Goal: Task Accomplishment & Management: Use online tool/utility

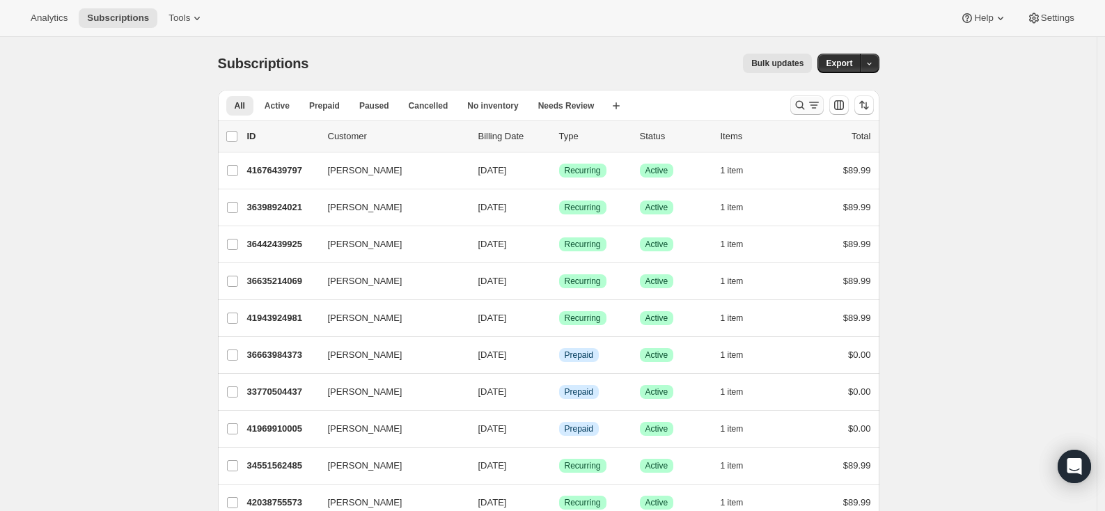
click at [812, 105] on icon "Search and filter results" at bounding box center [814, 105] width 14 height 14
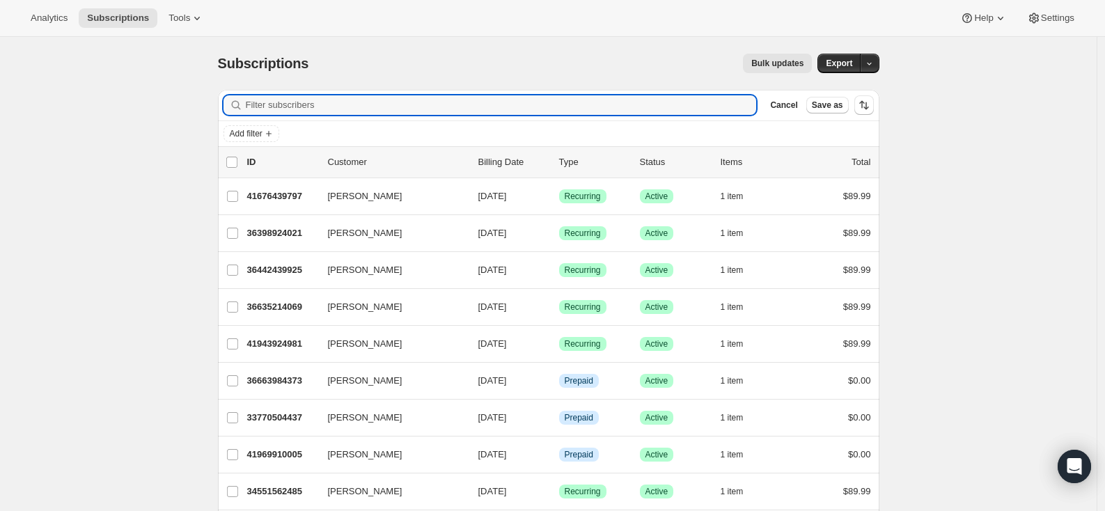
paste input "Kaila Burke"
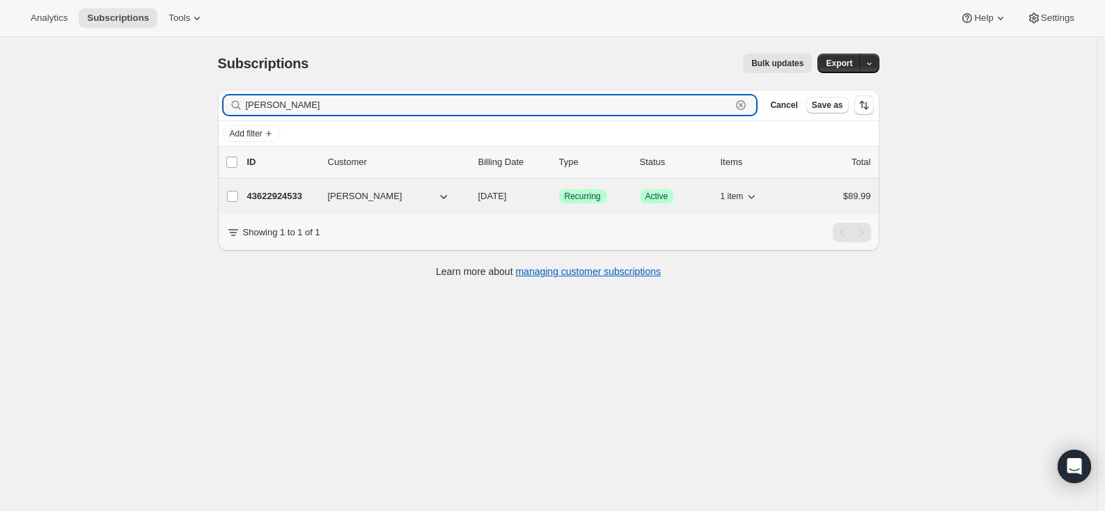
type input "Kaila Burke"
click at [288, 198] on p "43622924533" at bounding box center [282, 196] width 70 height 14
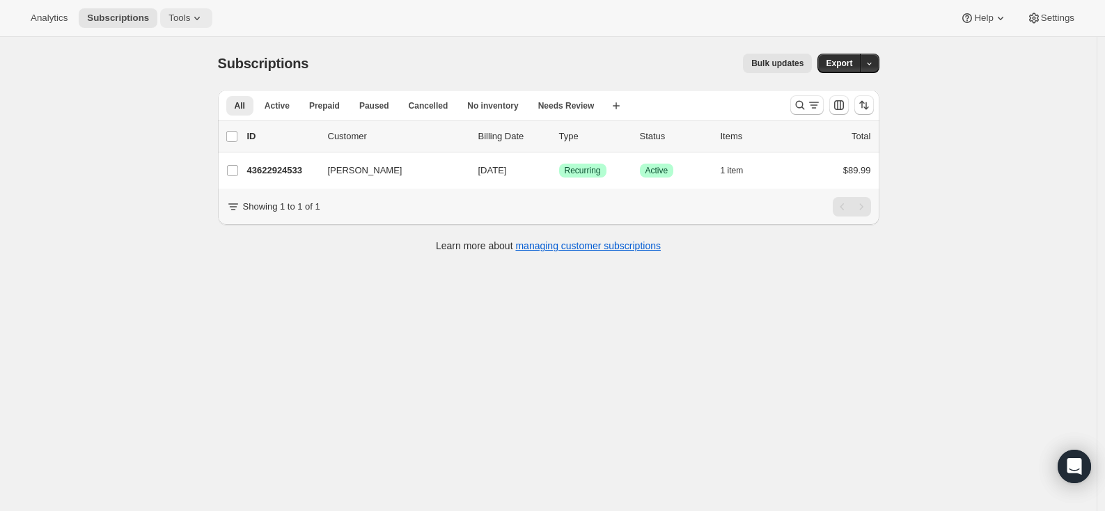
click at [180, 16] on span "Tools" at bounding box center [179, 18] width 22 height 11
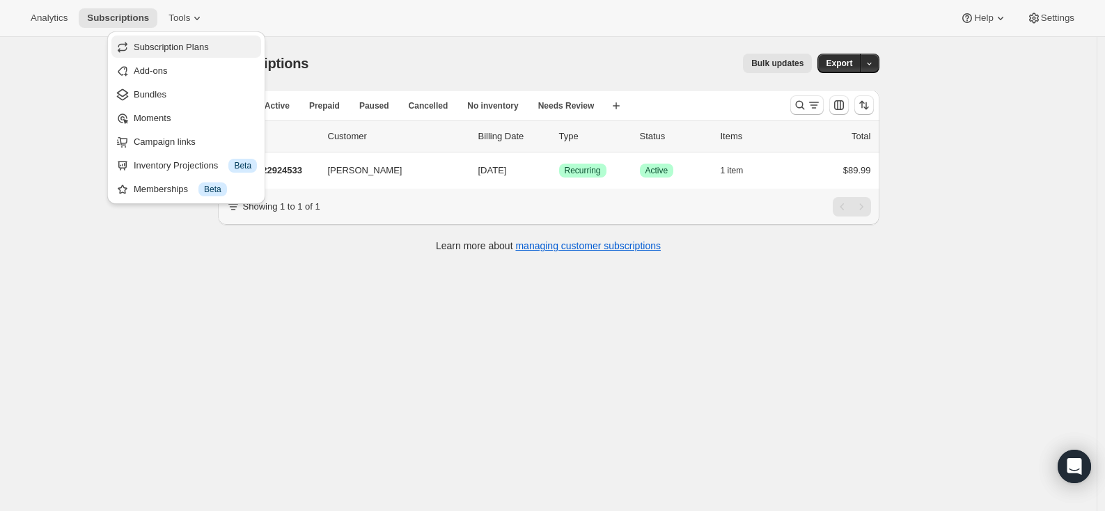
click at [176, 52] on span "Subscription Plans" at bounding box center [171, 47] width 75 height 10
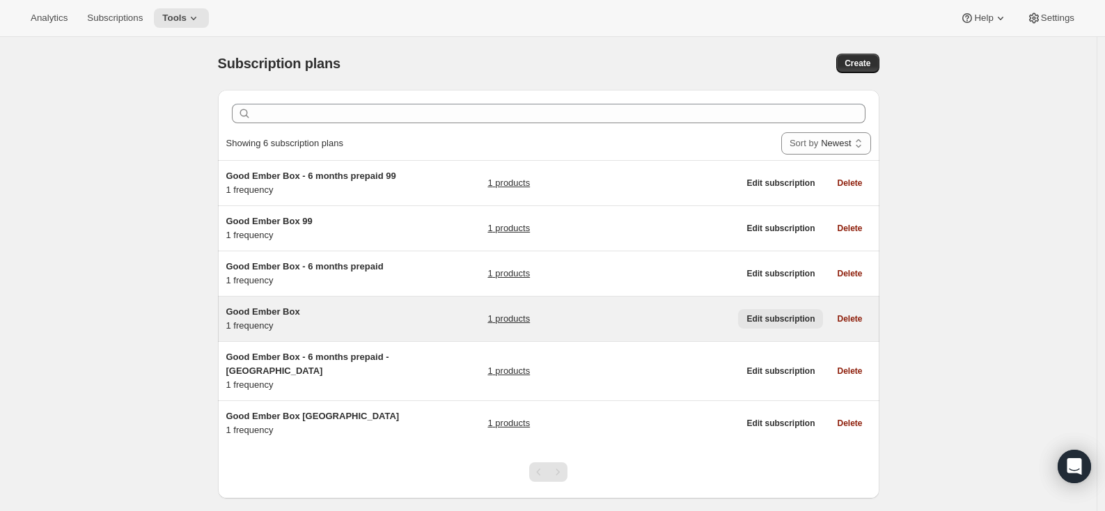
click at [778, 324] on span "Edit subscription" at bounding box center [780, 318] width 68 height 11
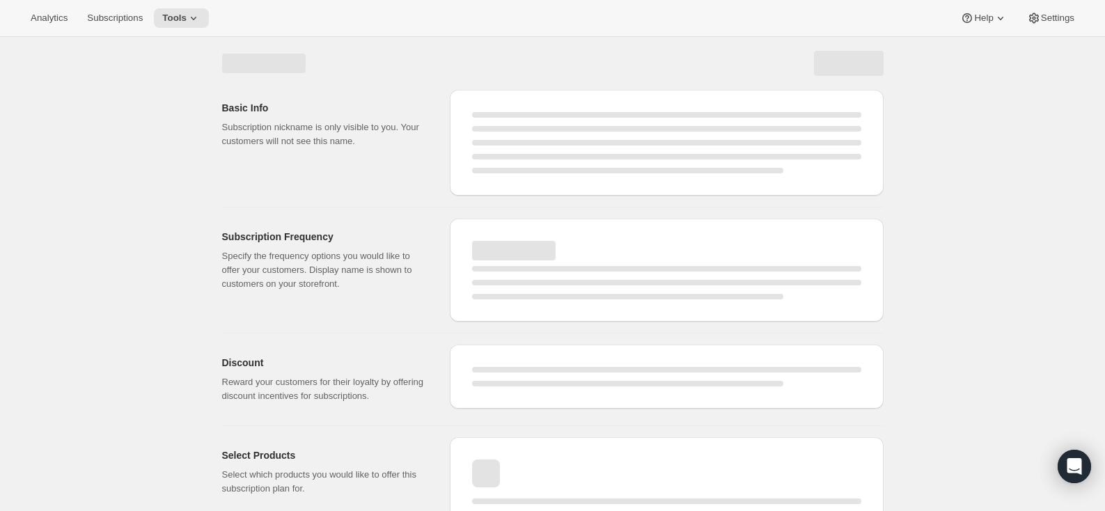
select select "WEEK"
select select "MONTH"
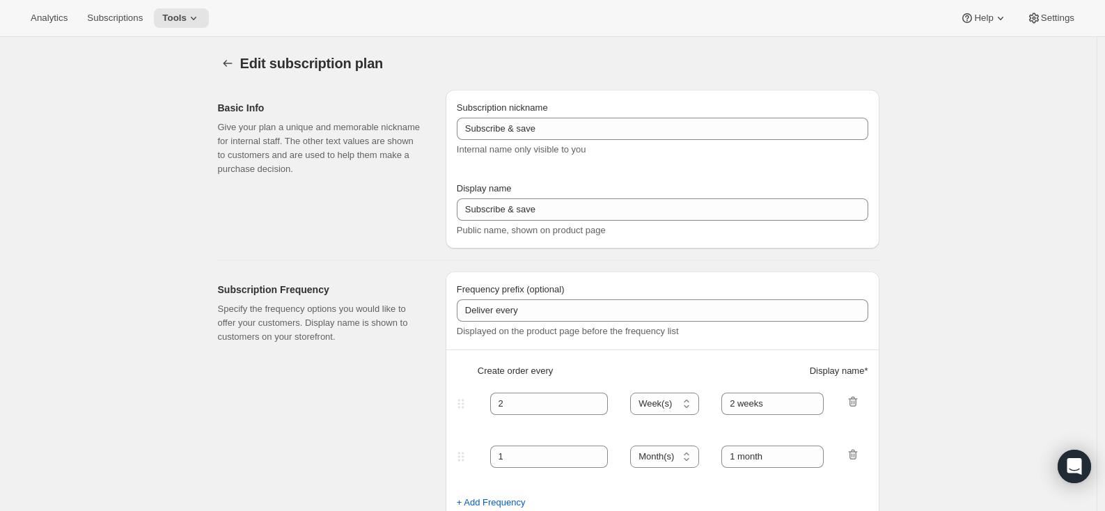
type input "Good Ember Box"
type input "1"
select select "MONTH"
type input "1 month"
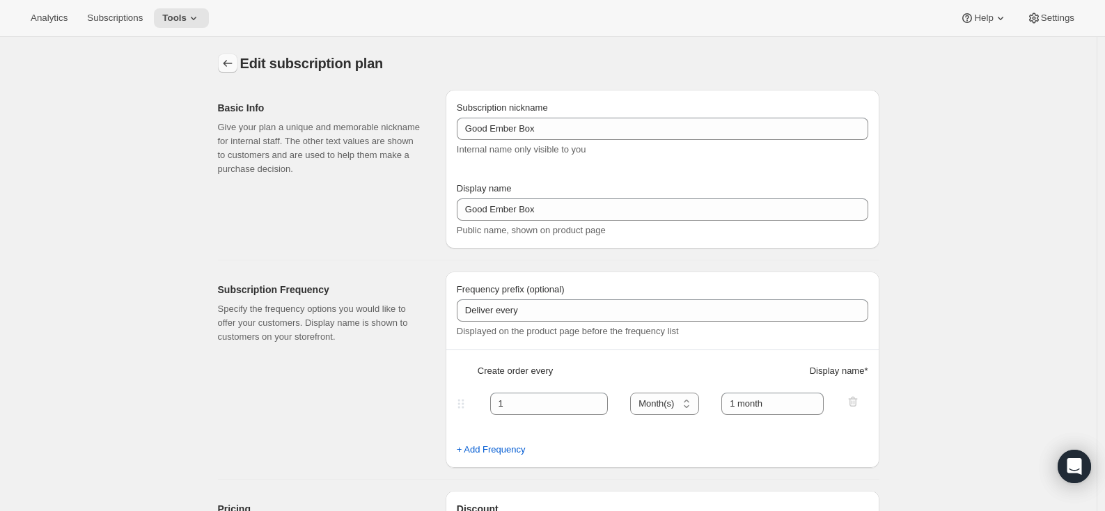
click at [223, 62] on button "Subscription plans" at bounding box center [227, 63] width 19 height 19
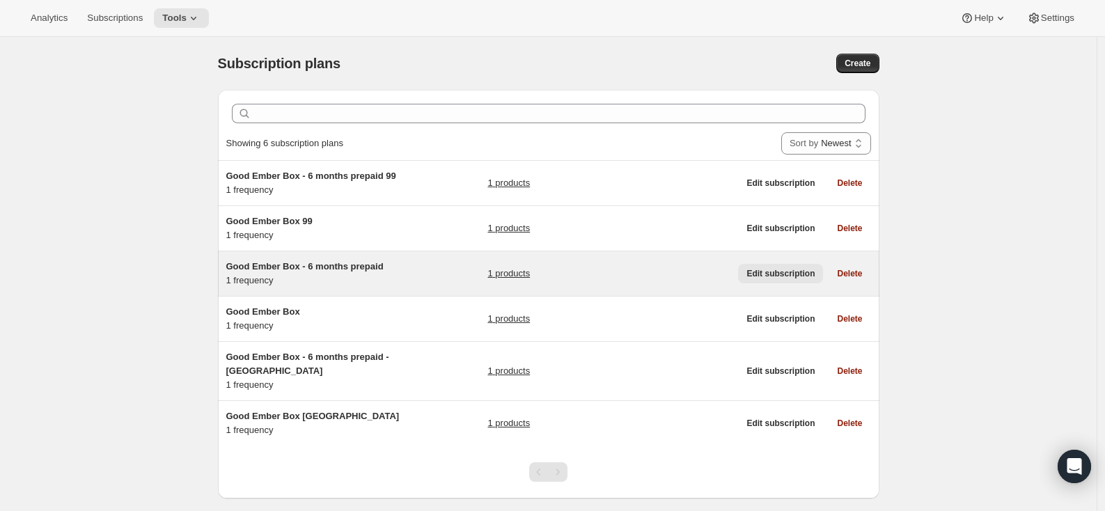
click at [761, 279] on span "Edit subscription" at bounding box center [780, 273] width 68 height 11
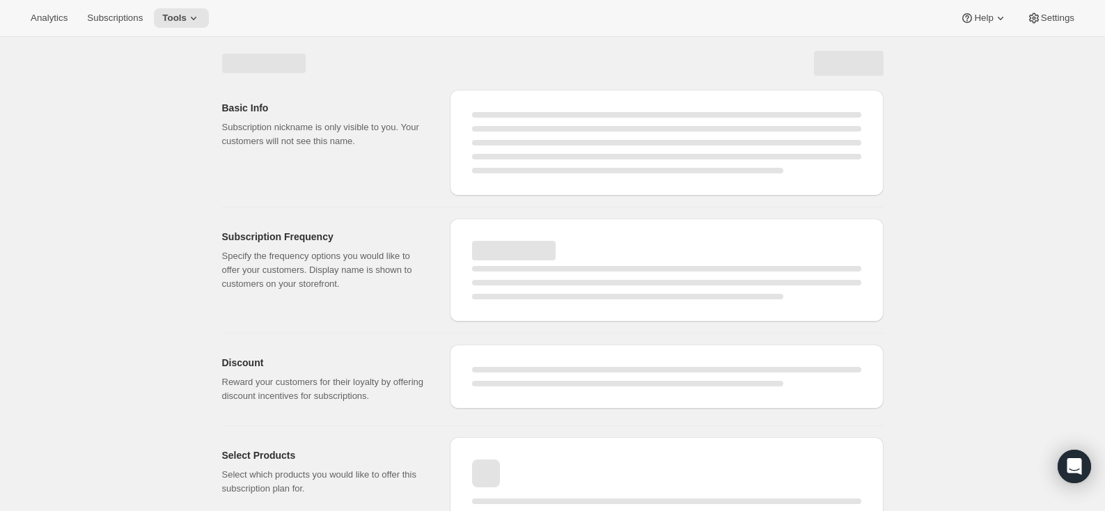
select select "WEEK"
select select "MONTH"
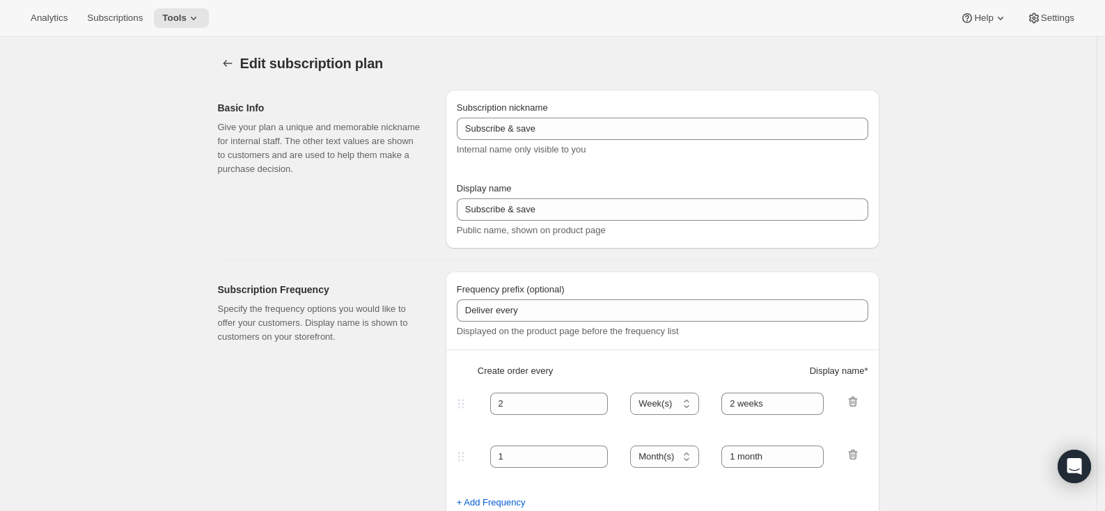
type input "Good Ember Box - 6 months prepaid"
select select "ENABLED"
select select "MONTH"
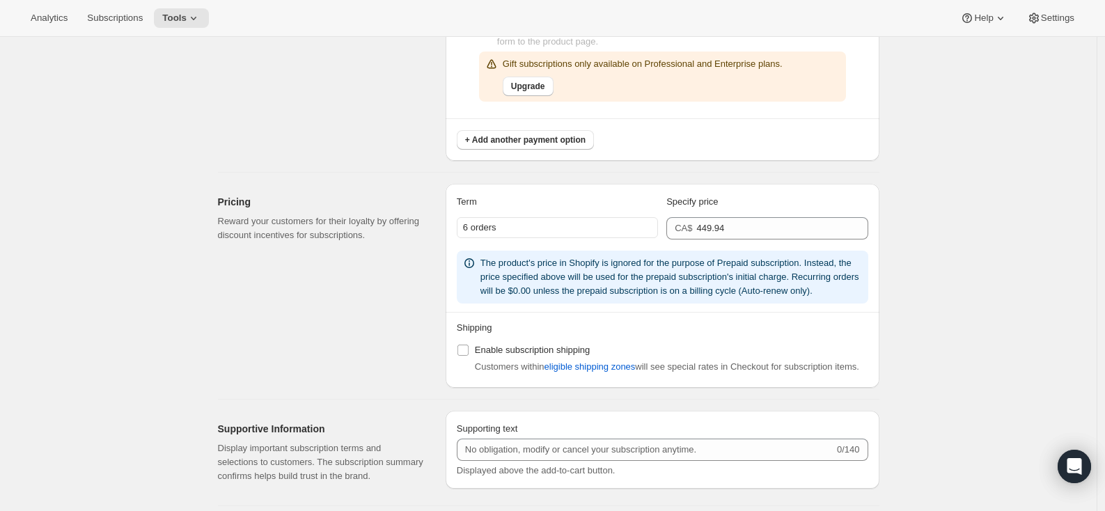
scroll to position [938, 0]
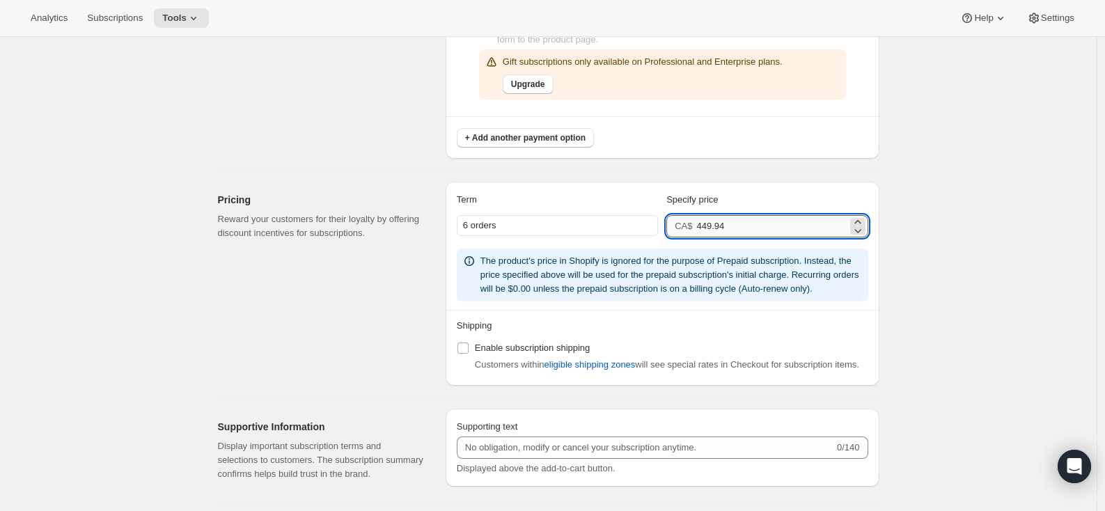
drag, startPoint x: 701, startPoint y: 227, endPoint x: 712, endPoint y: 229, distance: 10.6
click at [712, 229] on input "449.94" at bounding box center [771, 226] width 150 height 22
type input "539.94"
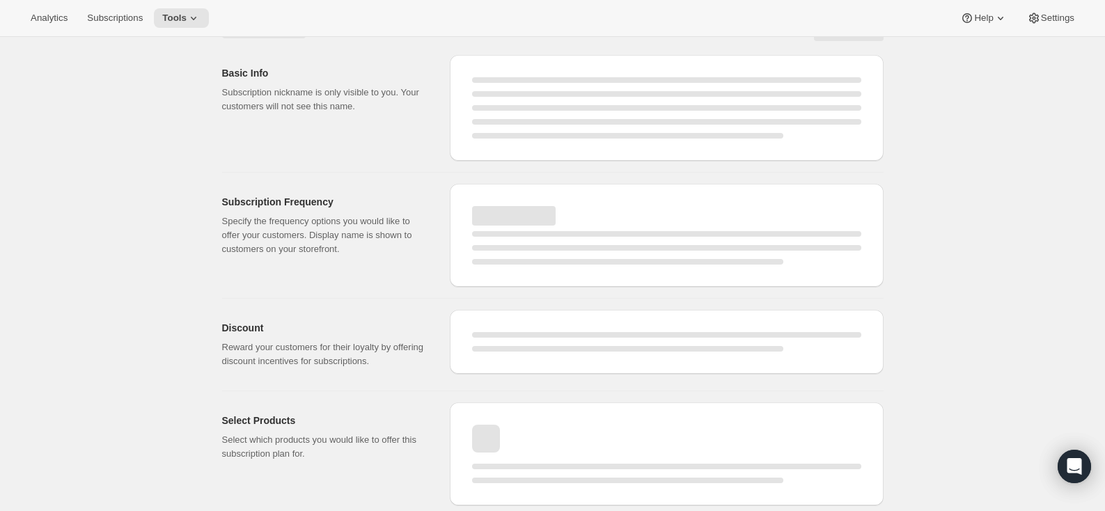
select select "MONTH"
select select "ENABLED"
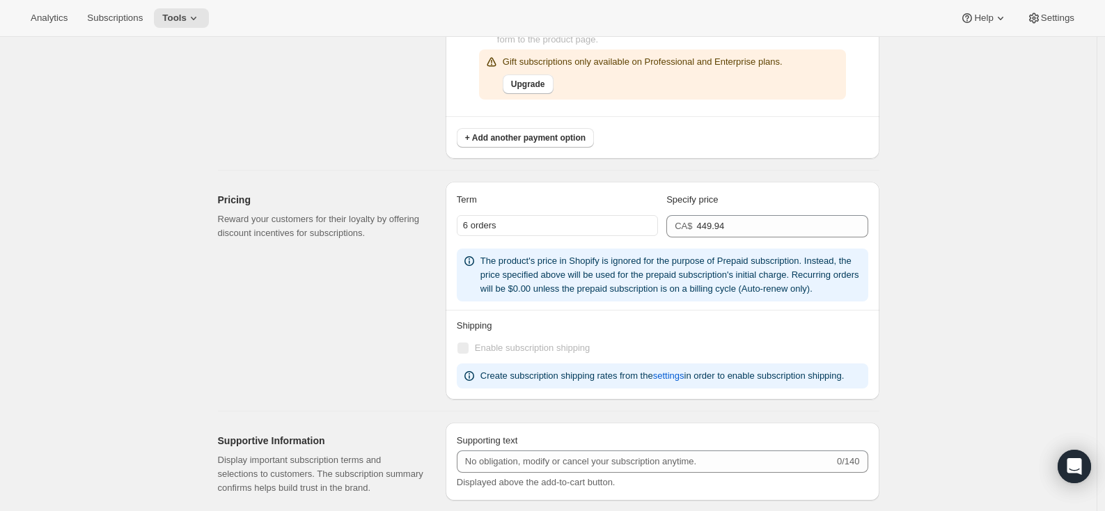
type input "539.94"
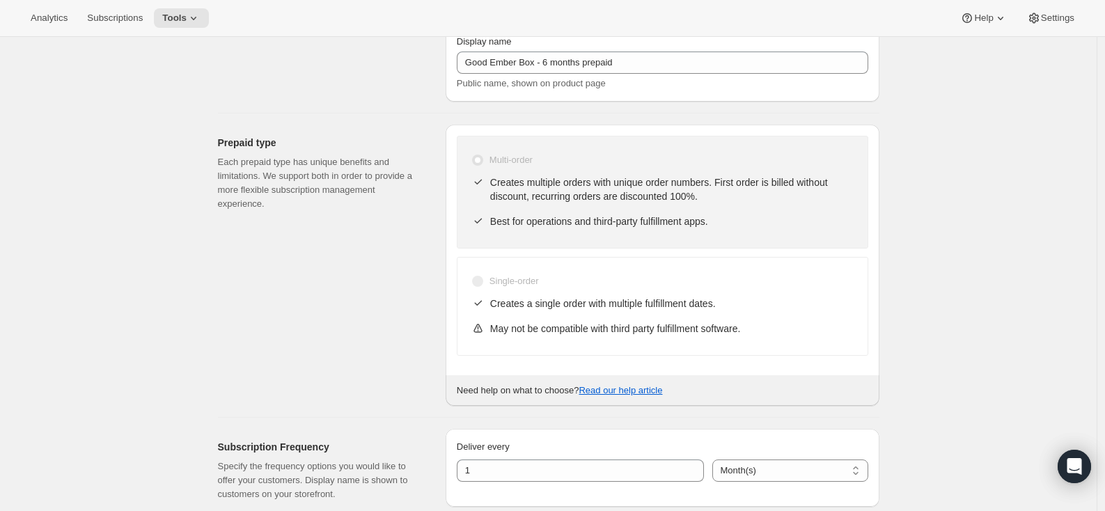
scroll to position [0, 0]
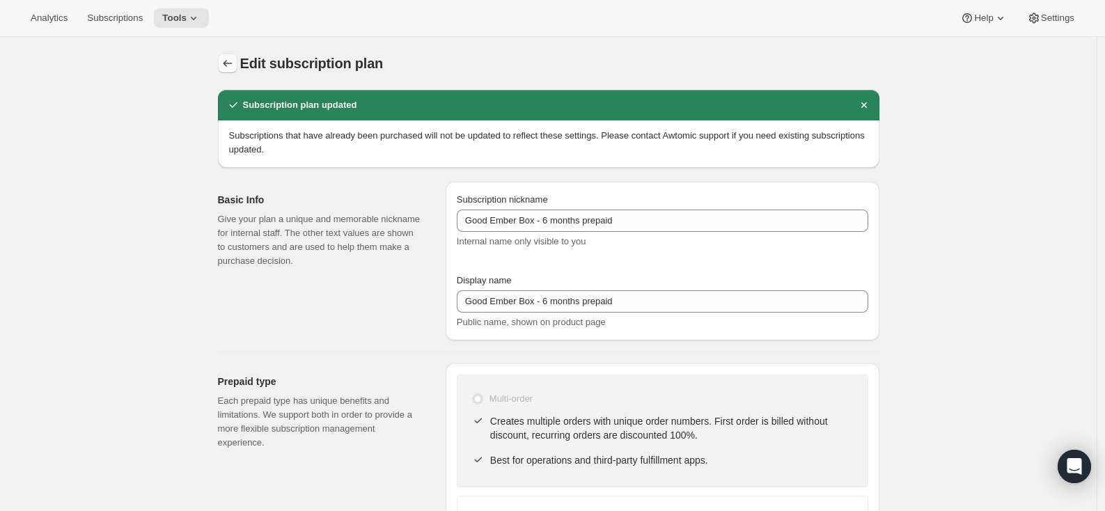
click at [229, 66] on icon "Subscription plans" at bounding box center [228, 63] width 14 height 14
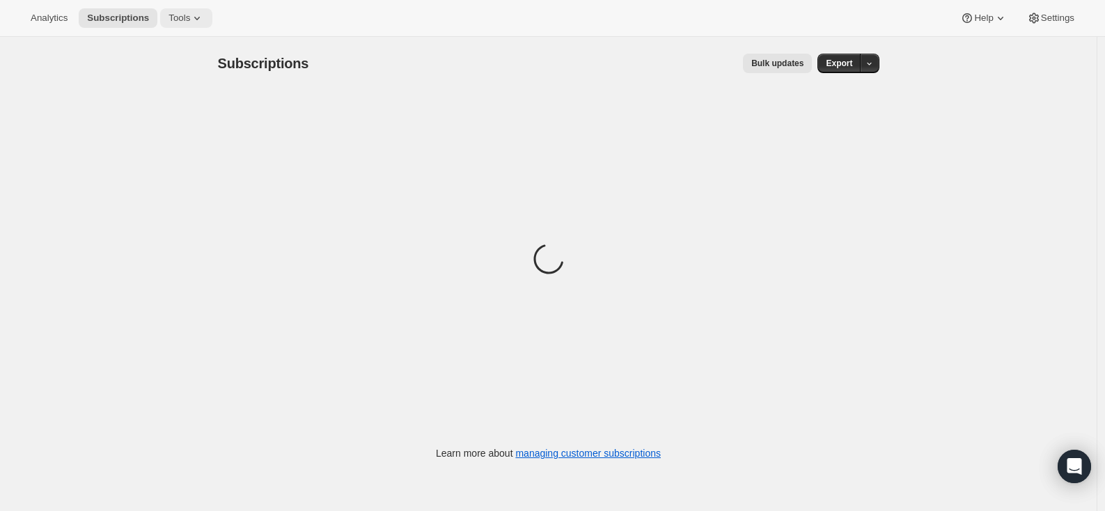
click at [184, 19] on span "Tools" at bounding box center [179, 18] width 22 height 11
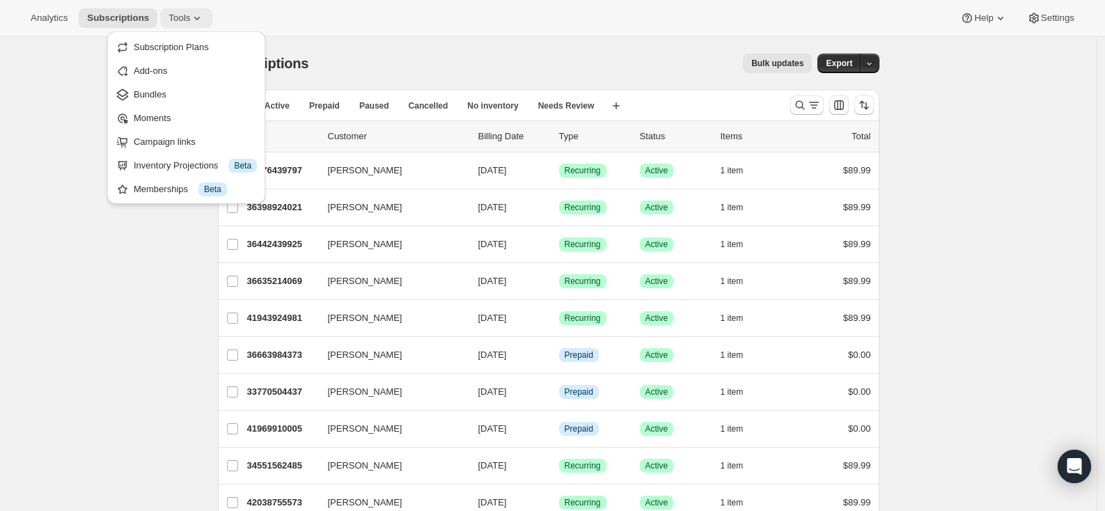
click at [184, 19] on span "Tools" at bounding box center [179, 18] width 22 height 11
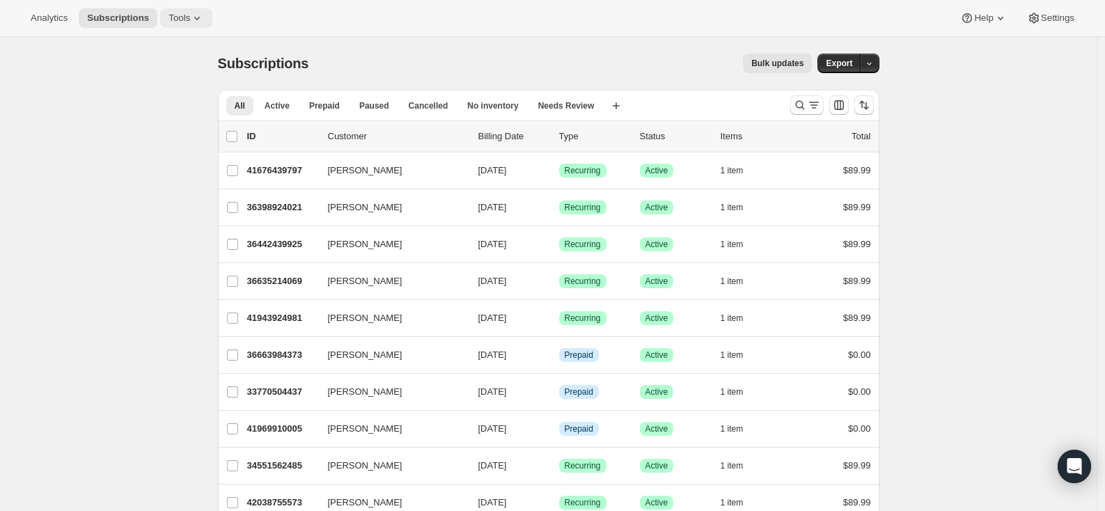
click at [184, 19] on span "Tools" at bounding box center [179, 18] width 22 height 11
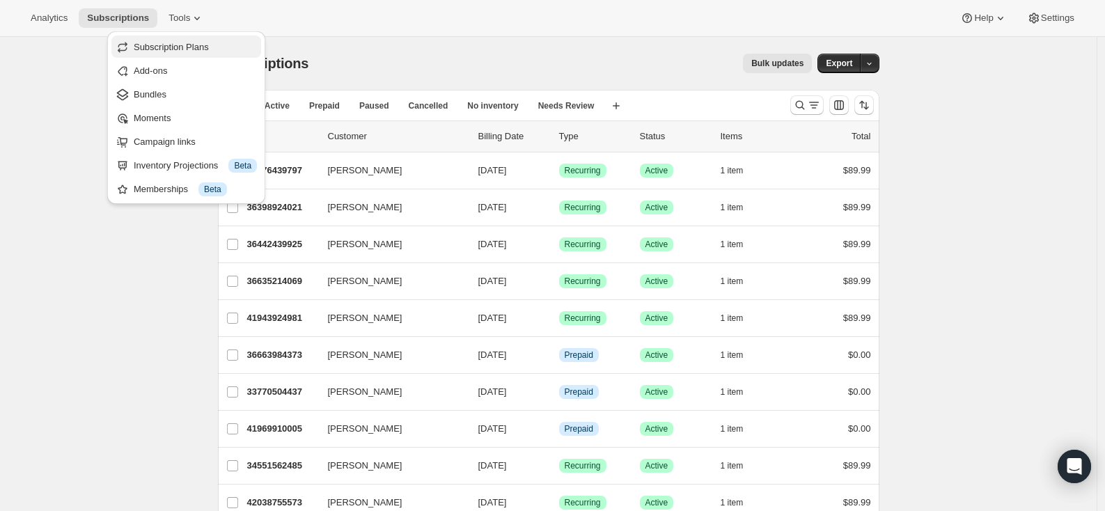
click at [184, 52] on span "Subscription Plans" at bounding box center [195, 47] width 123 height 14
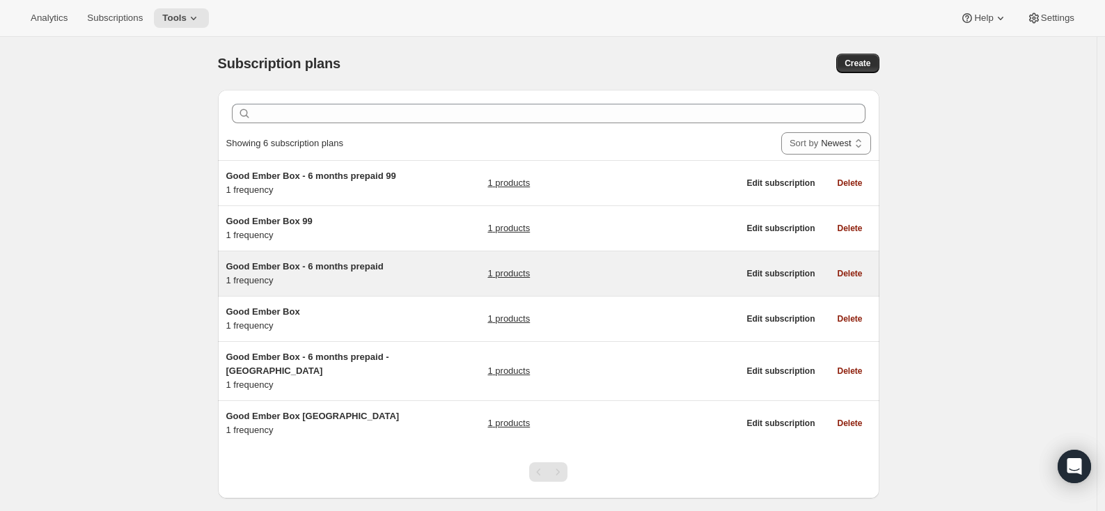
click at [307, 272] on span "Good Ember Box - 6 months prepaid" at bounding box center [304, 266] width 157 height 10
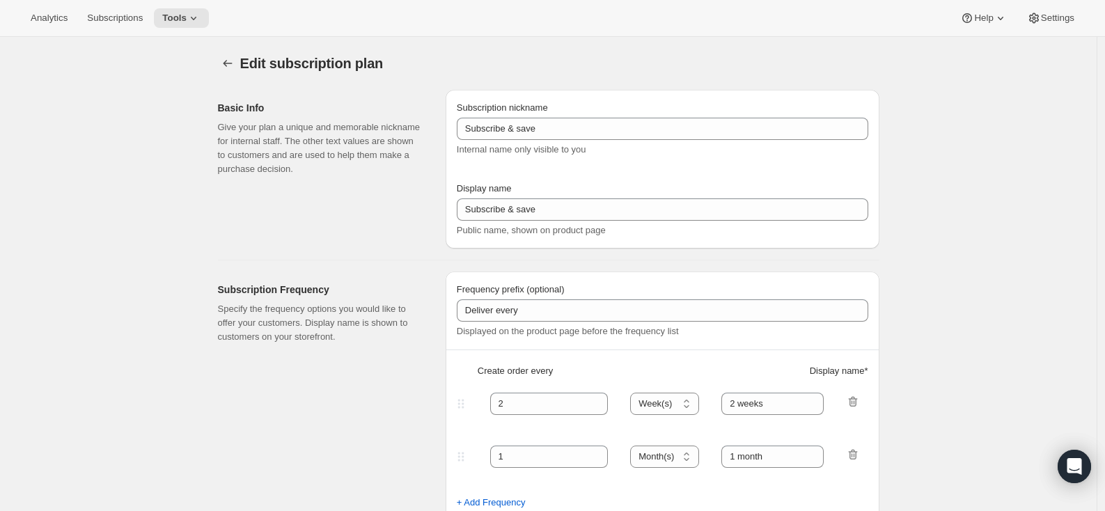
type input "Good Ember Box - 6 months prepaid"
select select "ENABLED"
select select "MONTH"
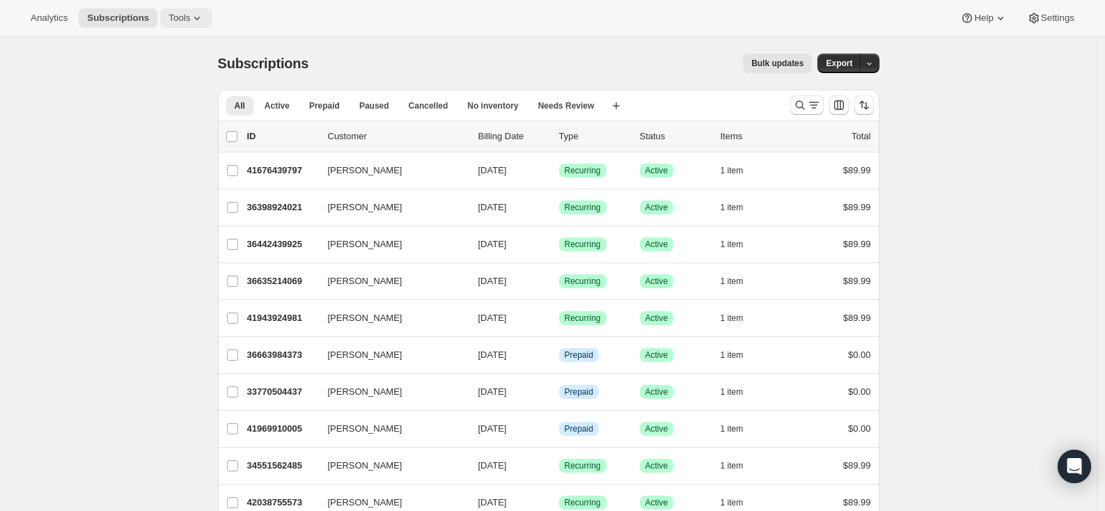
click at [191, 10] on button "Tools" at bounding box center [186, 17] width 52 height 19
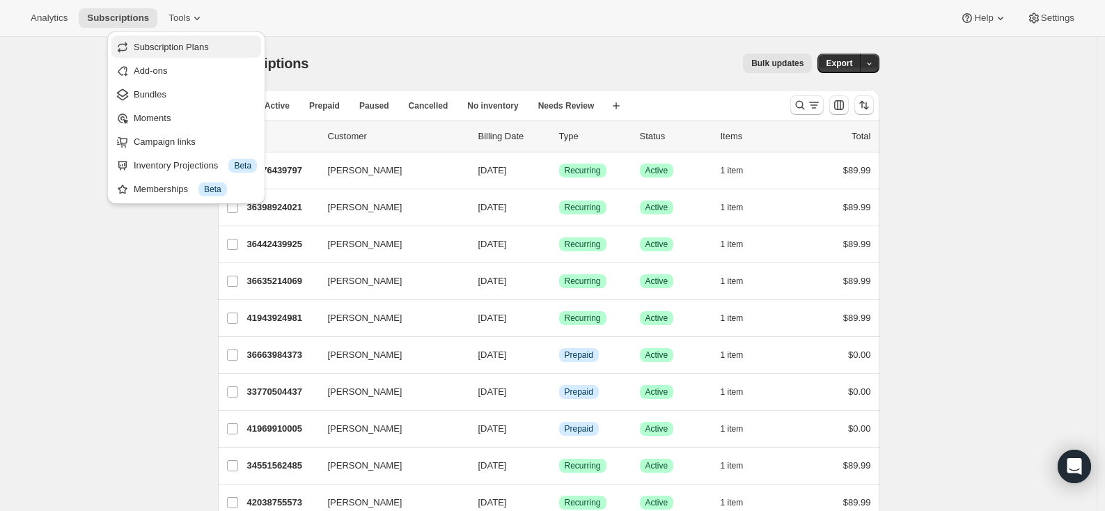
click at [182, 42] on span "Subscription Plans" at bounding box center [171, 47] width 75 height 10
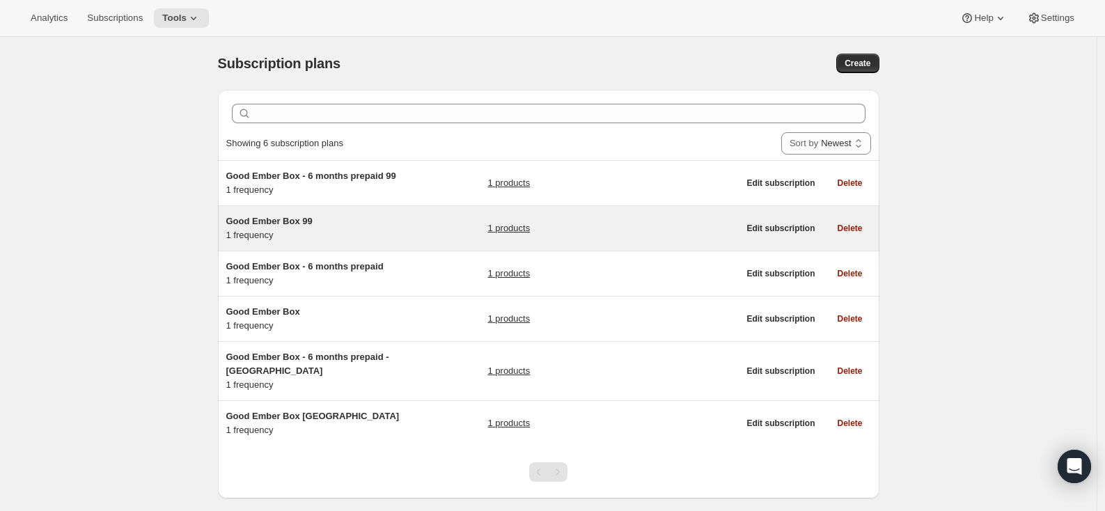
click at [278, 226] on span "Good Ember Box 99" at bounding box center [269, 221] width 86 height 10
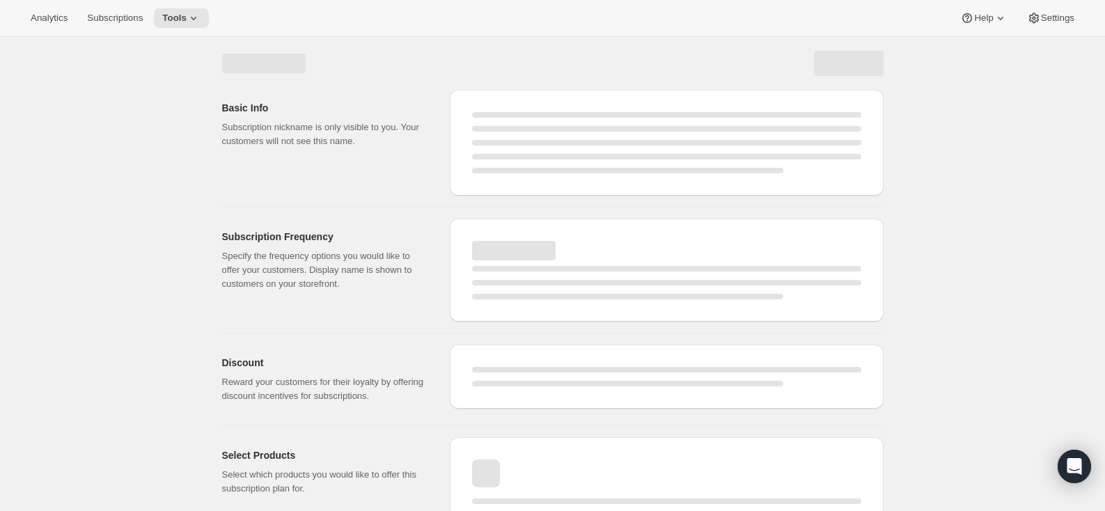
select select "WEEK"
select select "MONTH"
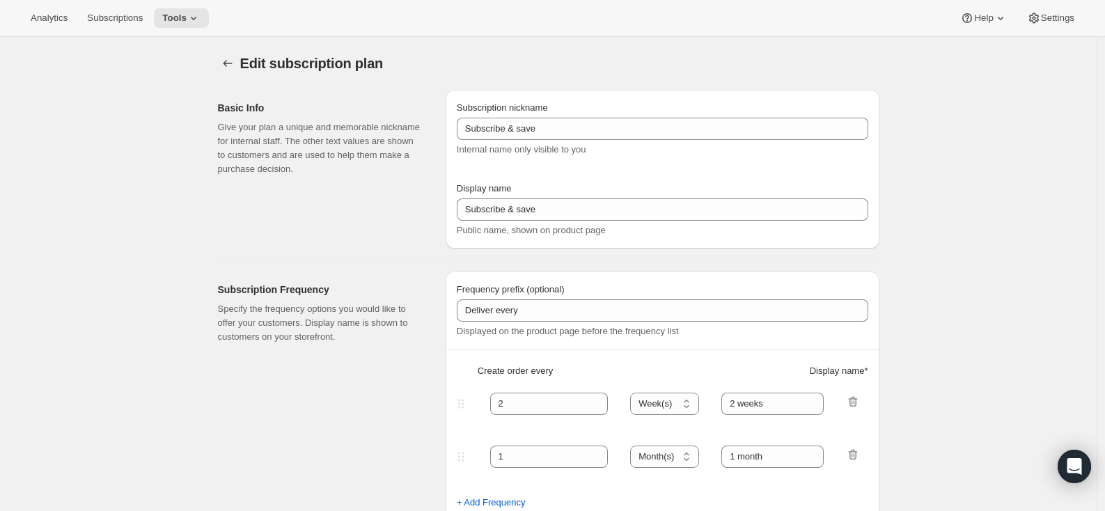
type input "Good Ember Box 99"
type input "Good Ember Box"
type input "1"
type input "1 month"
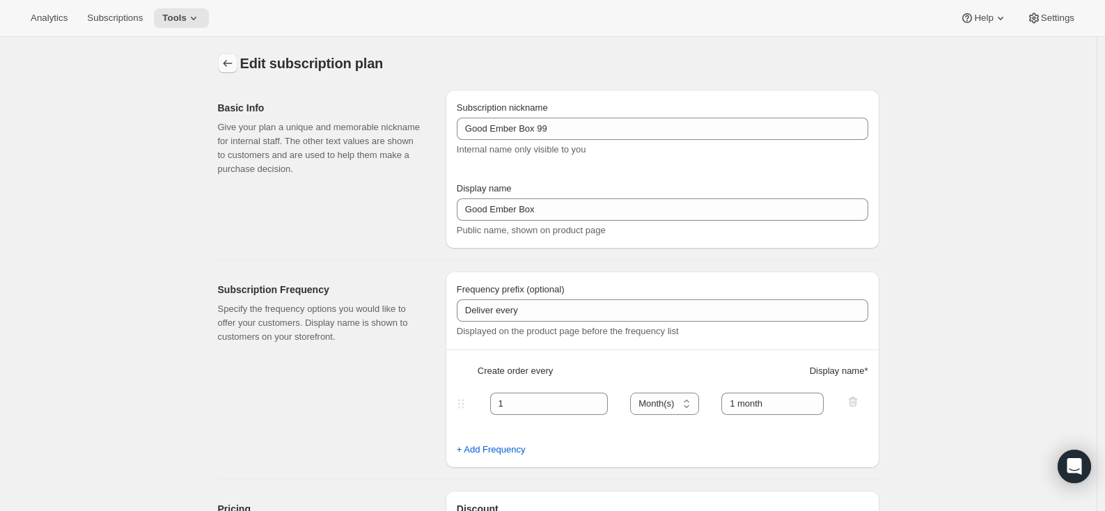
click at [224, 68] on icon "Subscription plans" at bounding box center [228, 63] width 14 height 14
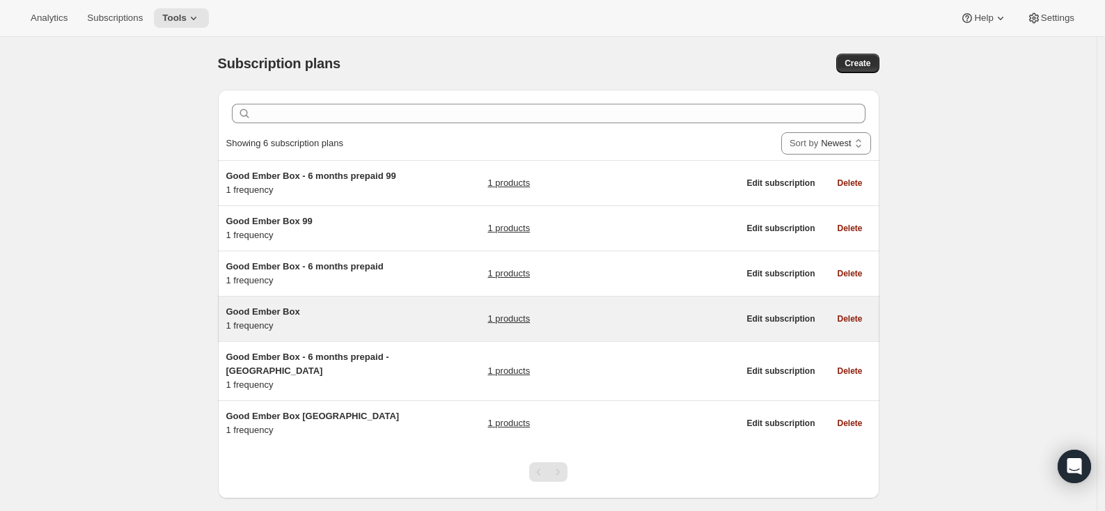
click at [287, 317] on span "Good Ember Box" at bounding box center [263, 311] width 74 height 10
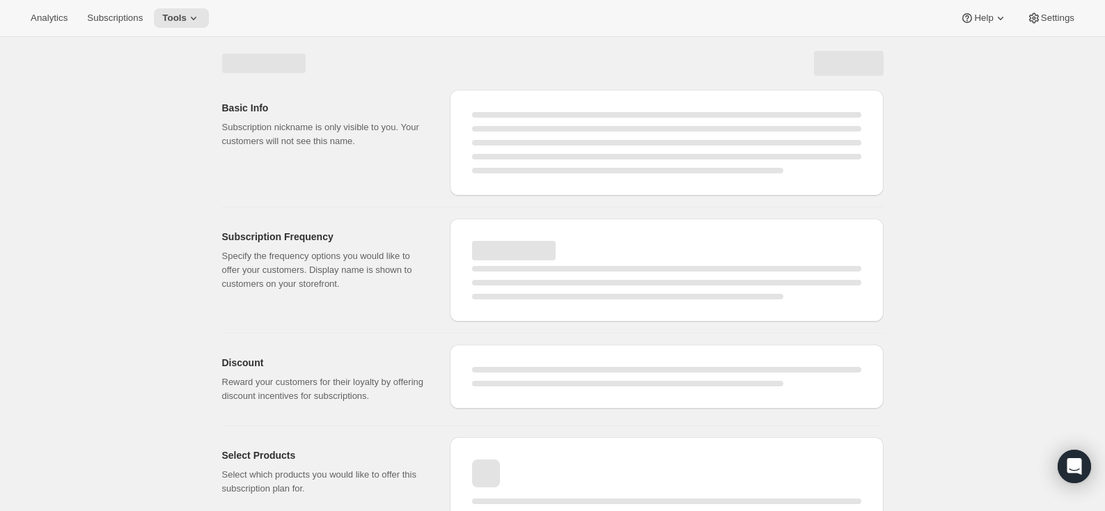
select select "WEEK"
select select "MONTH"
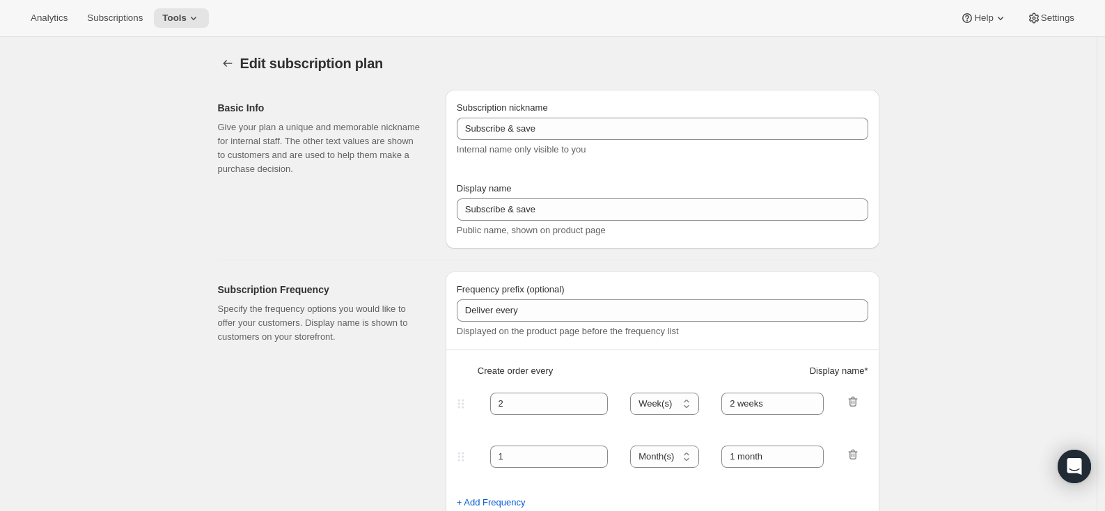
type input "Good Ember Box"
type input "1"
type input "1 month"
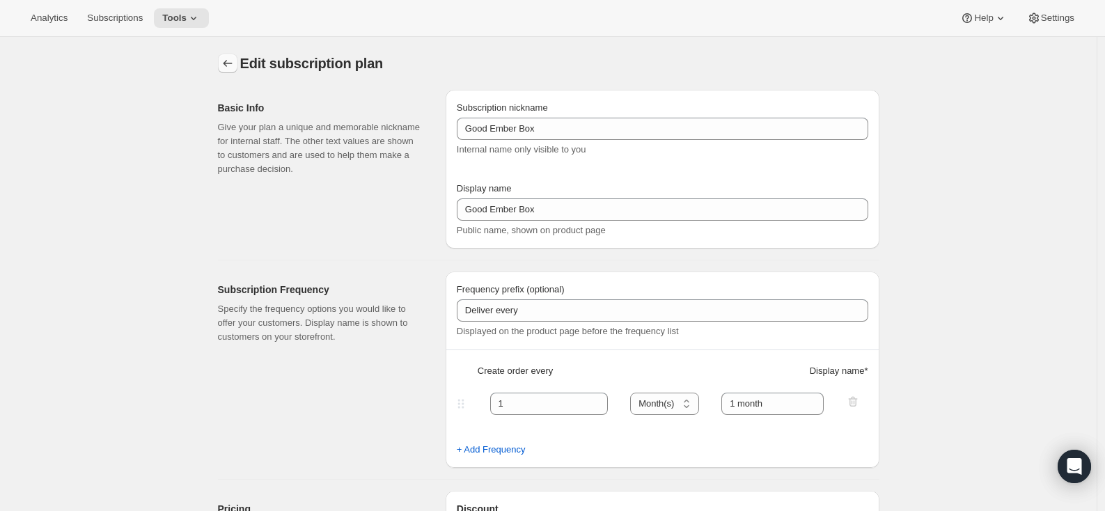
click at [233, 67] on icon "Subscription plans" at bounding box center [228, 63] width 14 height 14
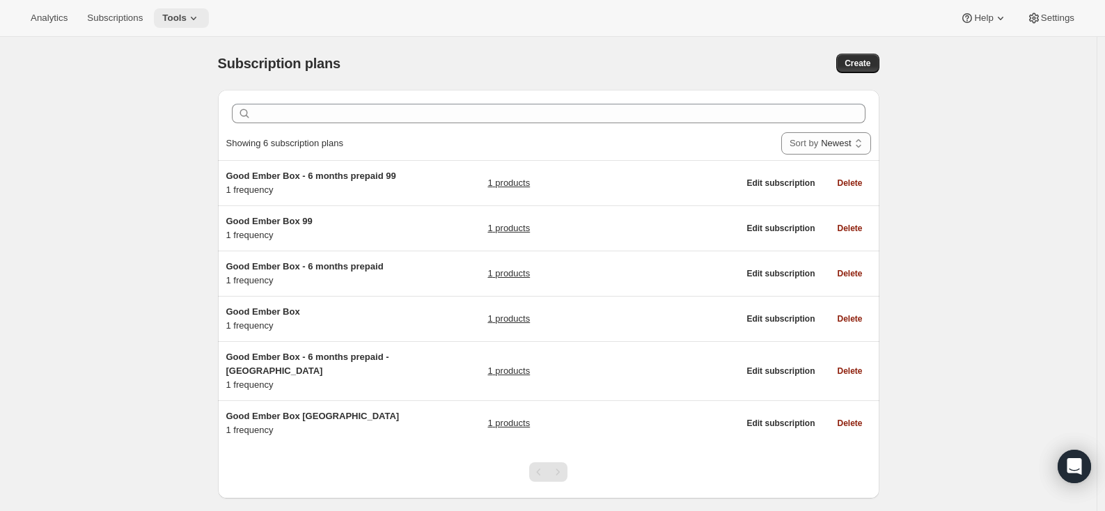
click at [178, 19] on span "Tools" at bounding box center [174, 18] width 24 height 11
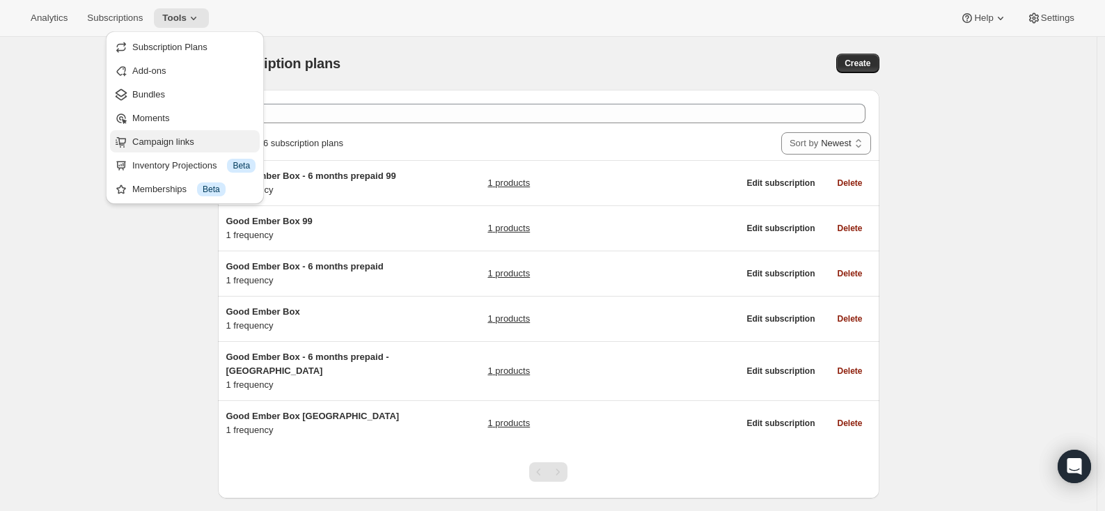
click at [191, 139] on span "Campaign links" at bounding box center [163, 141] width 62 height 10
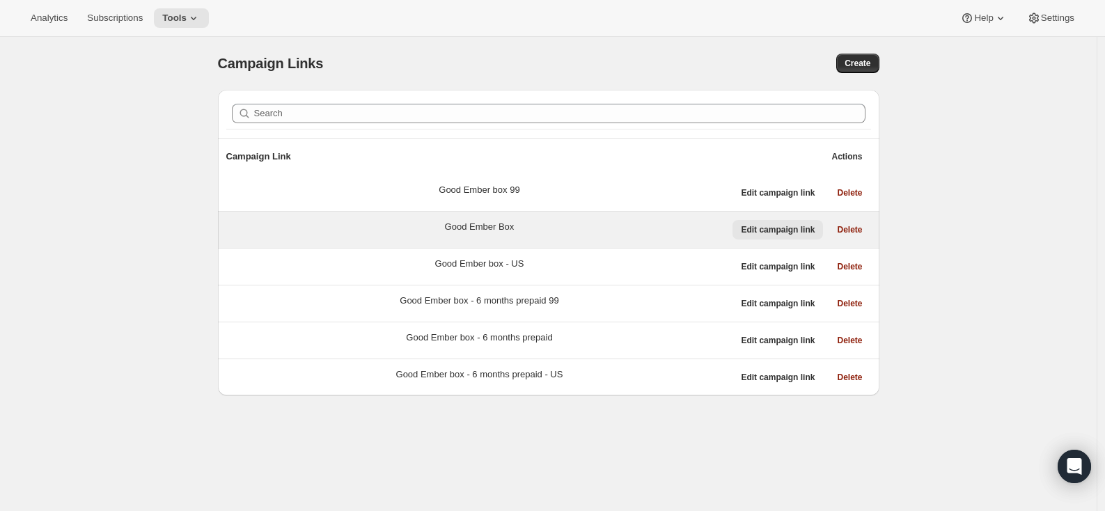
click at [782, 228] on span "Edit campaign link" at bounding box center [778, 229] width 74 height 11
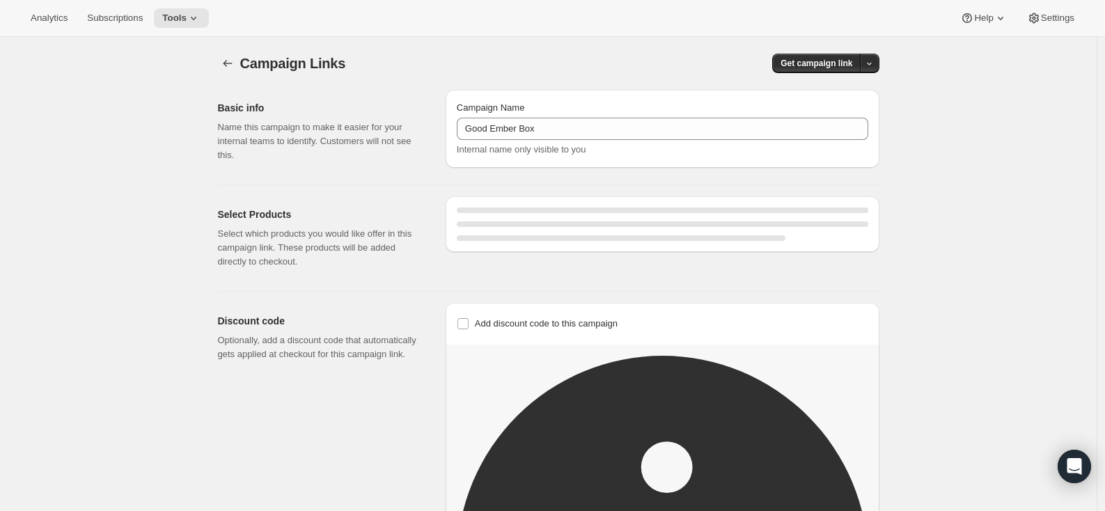
select select "gid://shopify/SellingPlan/4501962997"
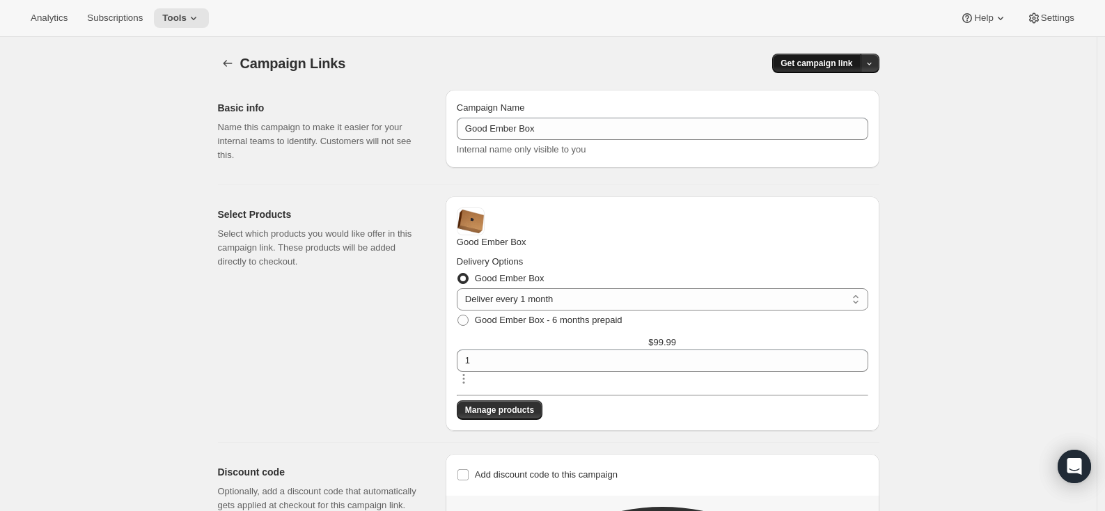
click at [812, 63] on span "Get campaign link" at bounding box center [816, 63] width 72 height 11
click at [836, 96] on span "Copy Link" at bounding box center [854, 92] width 40 height 10
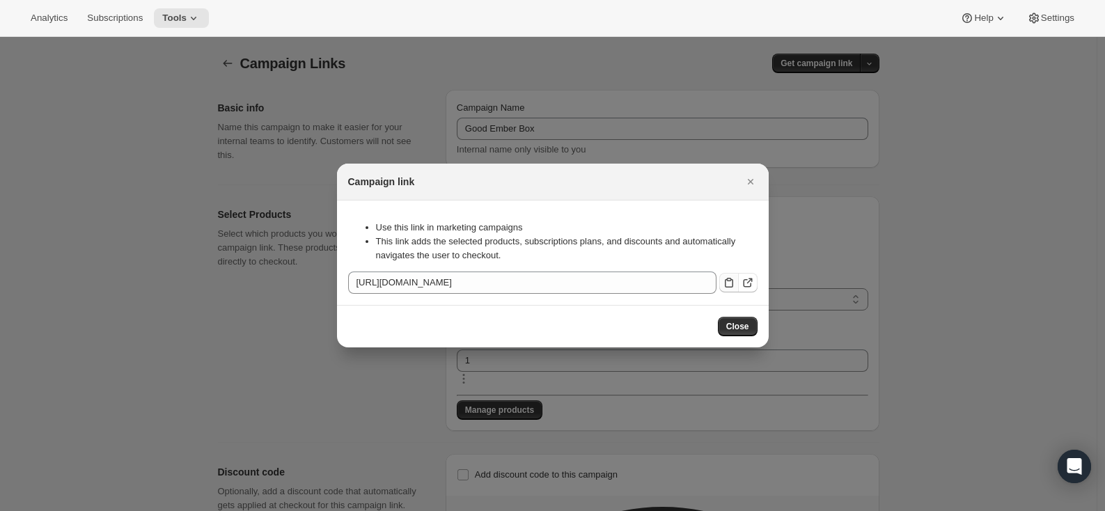
click at [722, 276] on icon ":rq0:" at bounding box center [729, 283] width 14 height 14
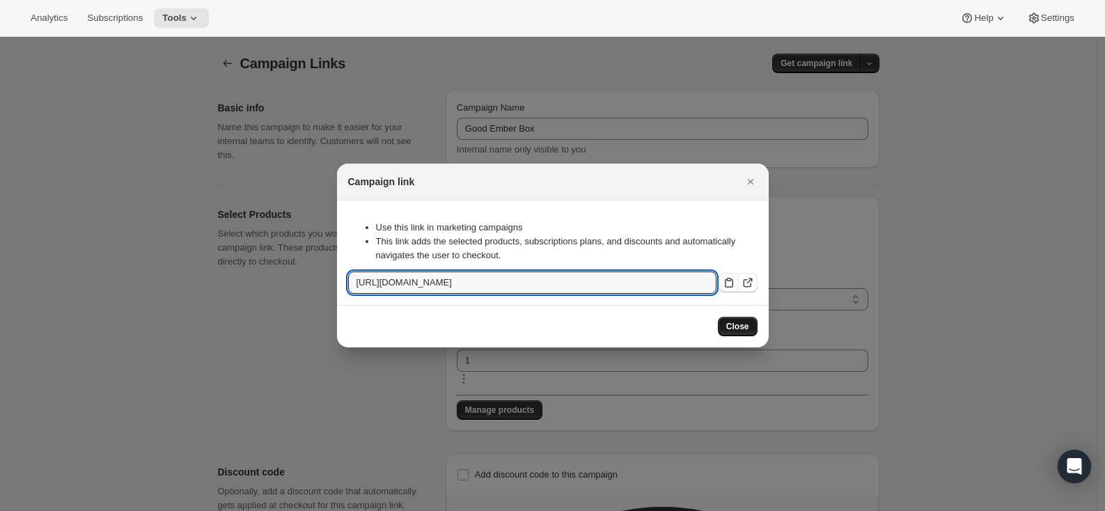
click at [739, 332] on span "Close" at bounding box center [737, 326] width 23 height 11
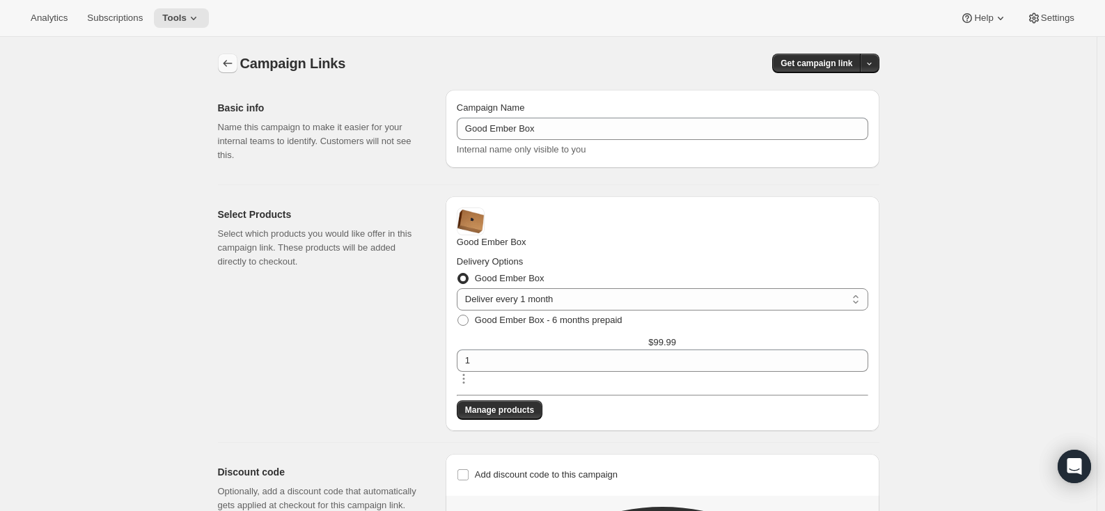
click at [228, 64] on icon "button" at bounding box center [227, 63] width 9 height 7
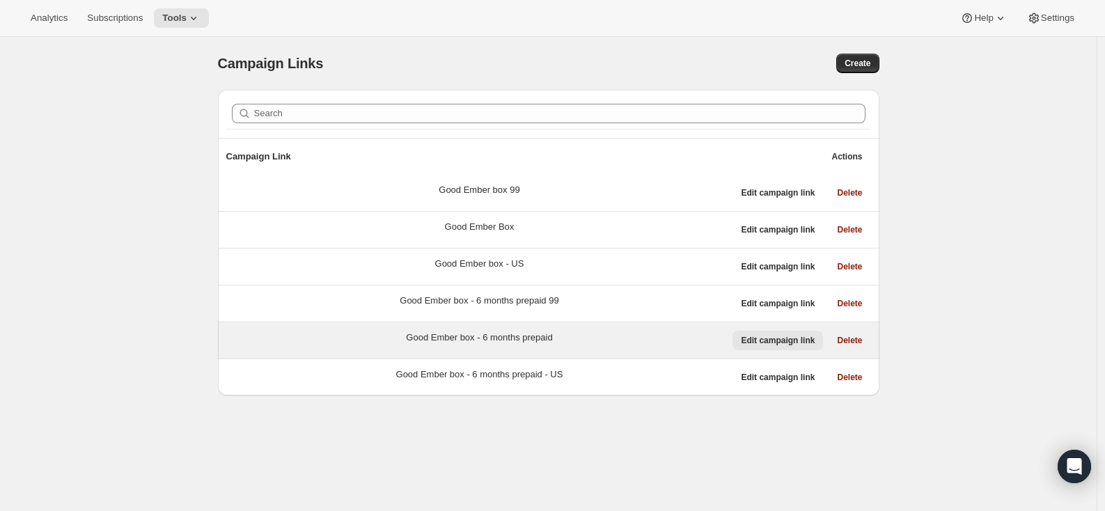
click at [790, 340] on span "Edit campaign link" at bounding box center [778, 340] width 74 height 11
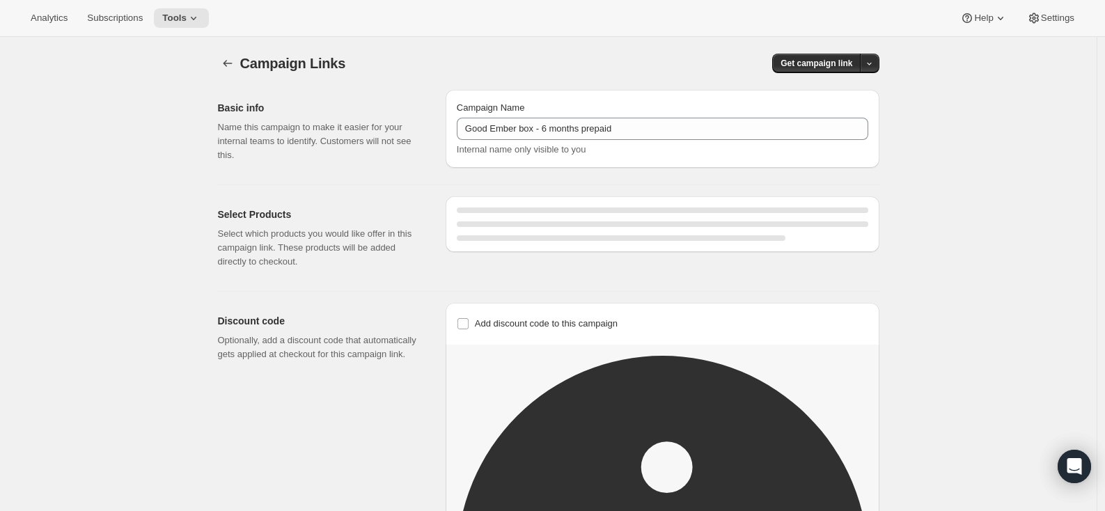
select select "gid://shopify/SellingPlan/4501995765"
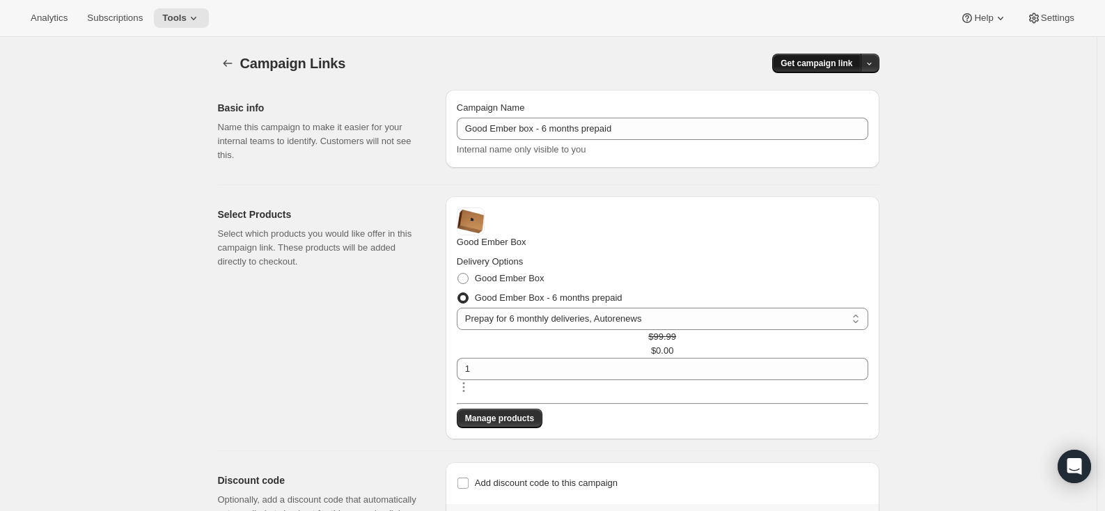
click at [817, 61] on span "Get campaign link" at bounding box center [816, 63] width 72 height 11
click at [850, 97] on span "Copy Link" at bounding box center [854, 92] width 40 height 10
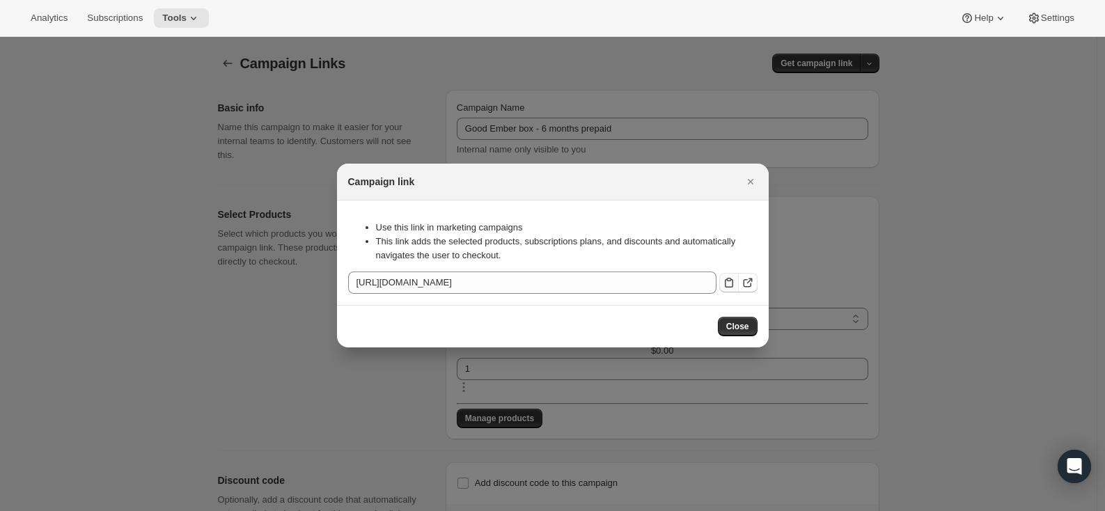
click at [722, 278] on icon ":rqm:" at bounding box center [729, 283] width 14 height 14
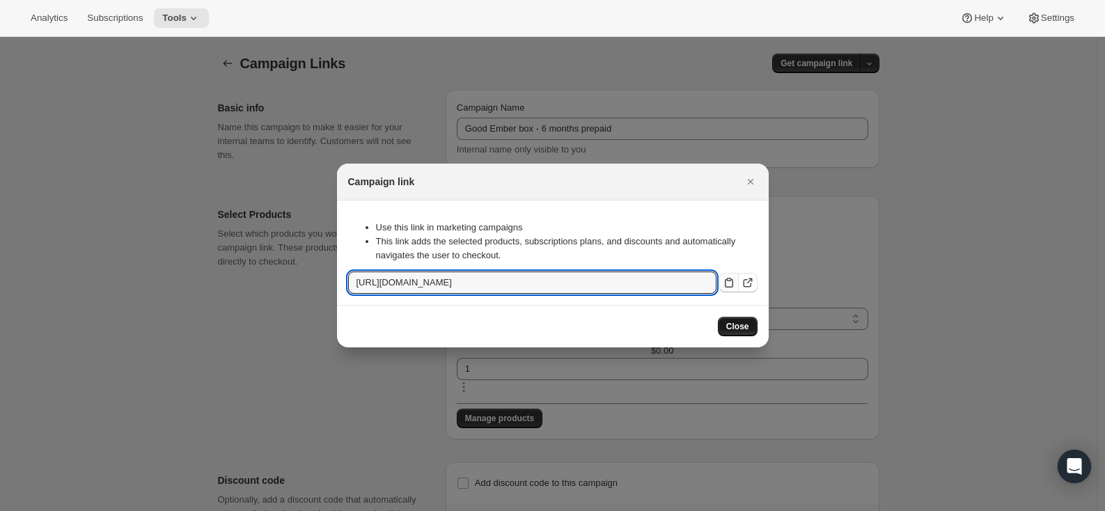
click at [726, 329] on span "Close" at bounding box center [737, 326] width 23 height 11
